Goal: Information Seeking & Learning: Find specific fact

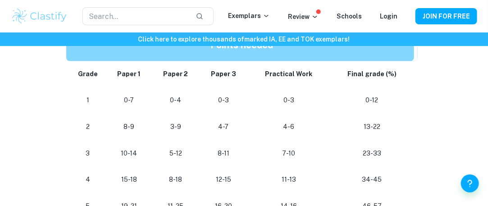
scroll to position [534, 0]
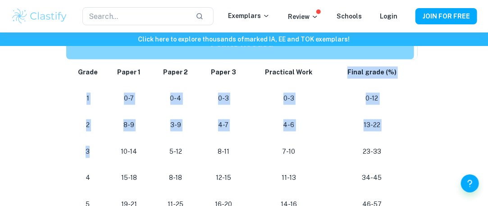
drag, startPoint x: 317, startPoint y: 68, endPoint x: 93, endPoint y: 156, distance: 241.1
click at [91, 158] on tbody "Grade Paper 1 Paper 2 Paper 3 Practical Work Final grade (%) 1 0-7 0-4 0-3 0-3 …" at bounding box center [241, 164] width 351 height 211
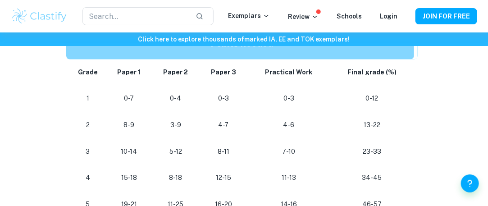
click at [62, 79] on div "IB Sports, Exercise and Health Science Grade Boundaries By Wojtek • [DATE] Get …" at bounding box center [244, 157] width 466 height 1242
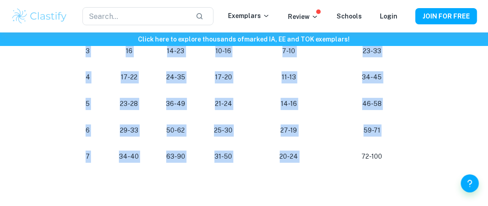
scroll to position [937, 0]
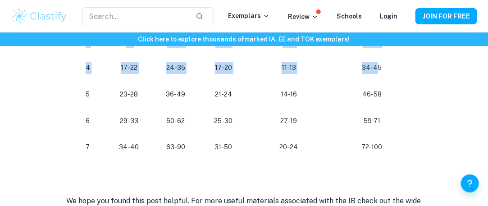
drag, startPoint x: 63, startPoint y: 66, endPoint x: 375, endPoint y: 67, distance: 311.6
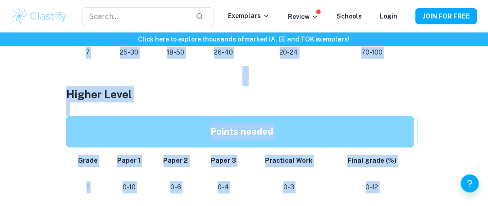
scroll to position [738, 0]
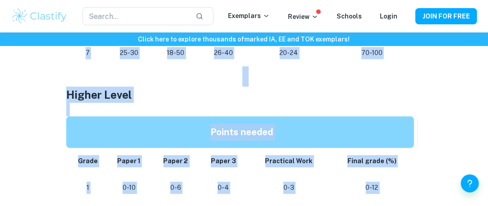
click at [356, 83] on h2 at bounding box center [244, 76] width 356 height 20
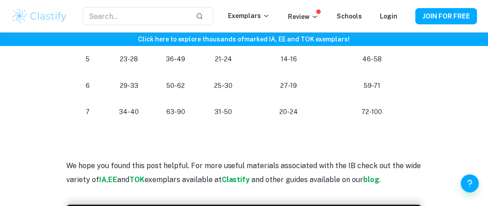
scroll to position [946, 0]
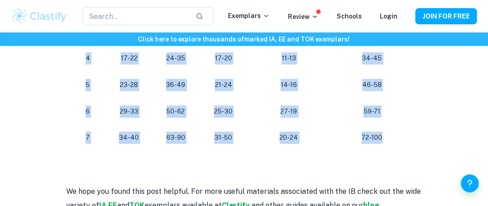
drag, startPoint x: 75, startPoint y: 99, endPoint x: 404, endPoint y: 142, distance: 332.4
click at [404, 142] on tbody "Grade Paper 1 Paper 2 Paper 3 Practical Work Final grade (%) 1 0-10 0-6 0-4 0-3…" at bounding box center [241, 45] width 351 height 211
copy tbody "Grade Paper 1 Paper 2 Paper 3 Practical Work Final grade (%) 1 0-10 0-6 0-4 0-3…"
